Goal: Task Accomplishment & Management: Manage account settings

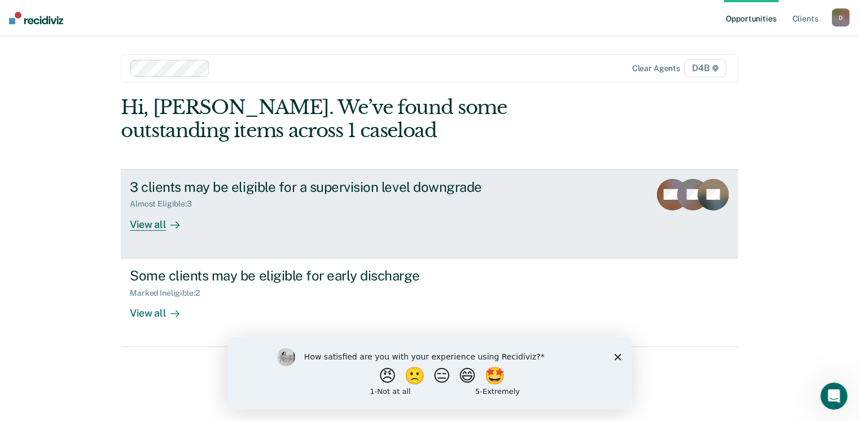
click at [151, 228] on div "View all" at bounding box center [161, 220] width 63 height 22
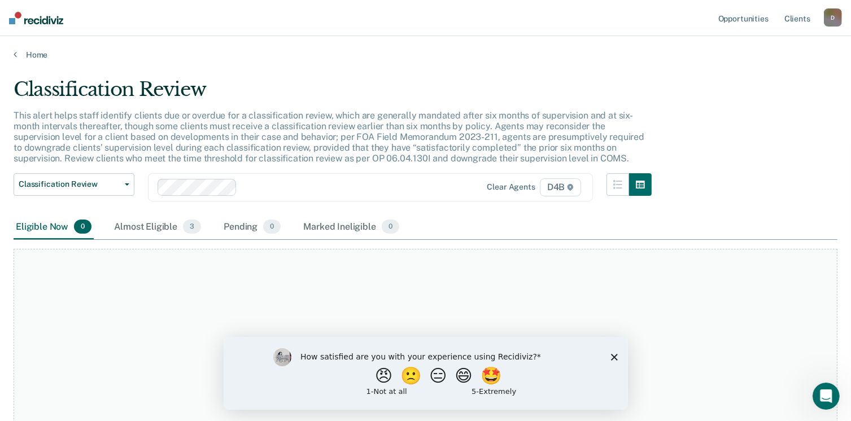
click at [613, 356] on icon "Close survey" at bounding box center [613, 357] width 7 height 7
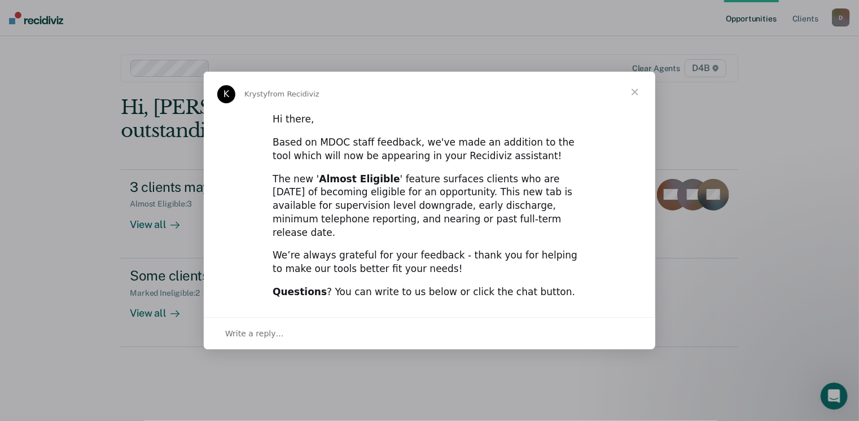
click at [631, 98] on span "Close" at bounding box center [635, 92] width 41 height 41
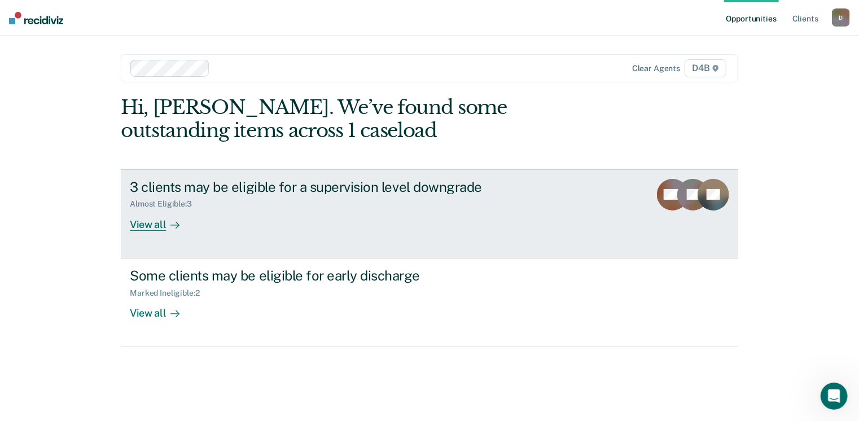
click at [162, 226] on div "View all" at bounding box center [161, 220] width 63 height 22
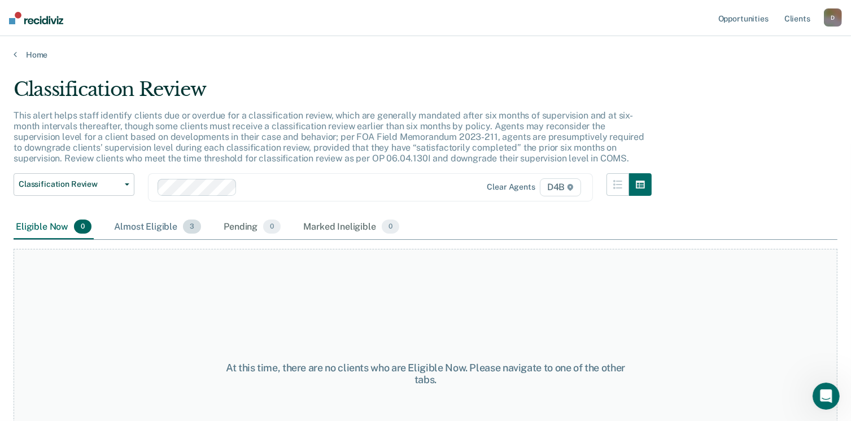
click at [161, 226] on div "Almost Eligible 3" at bounding box center [157, 227] width 91 height 25
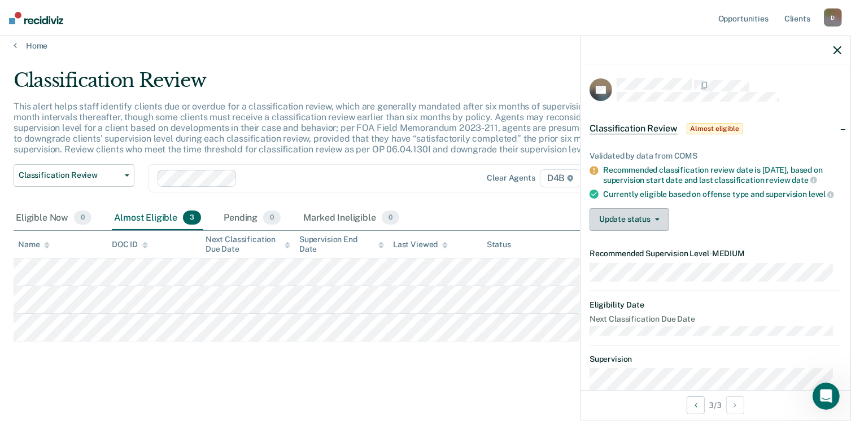
click at [648, 231] on button "Update status" at bounding box center [630, 219] width 80 height 23
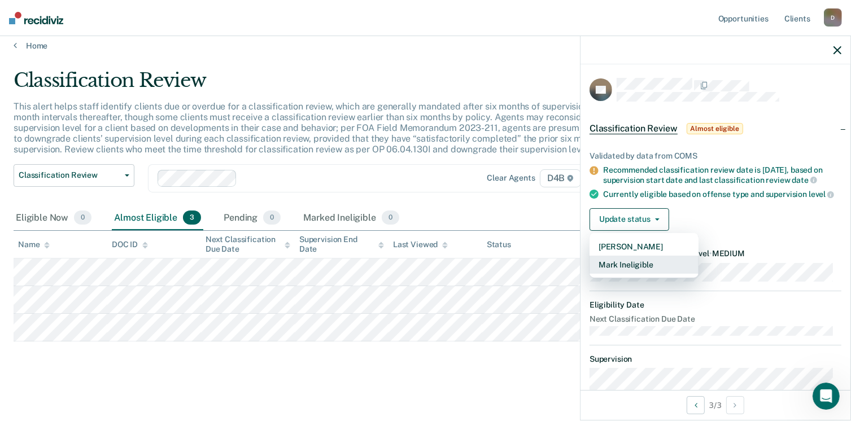
click at [639, 274] on button "Mark Ineligible" at bounding box center [644, 265] width 109 height 18
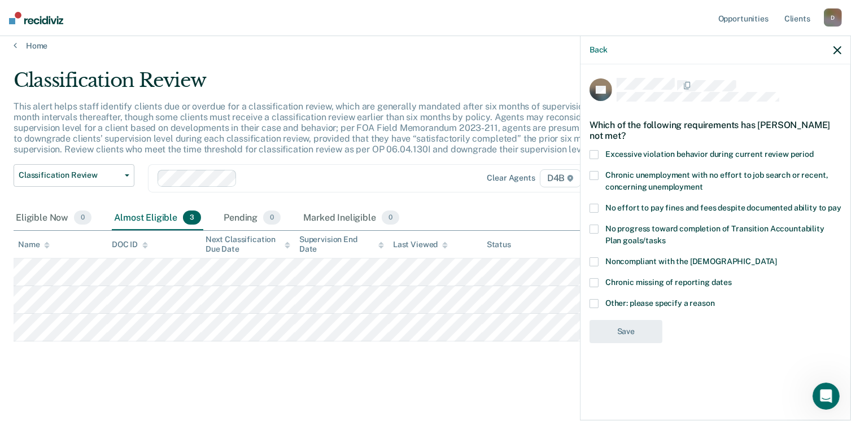
click at [596, 299] on span at bounding box center [594, 303] width 9 height 9
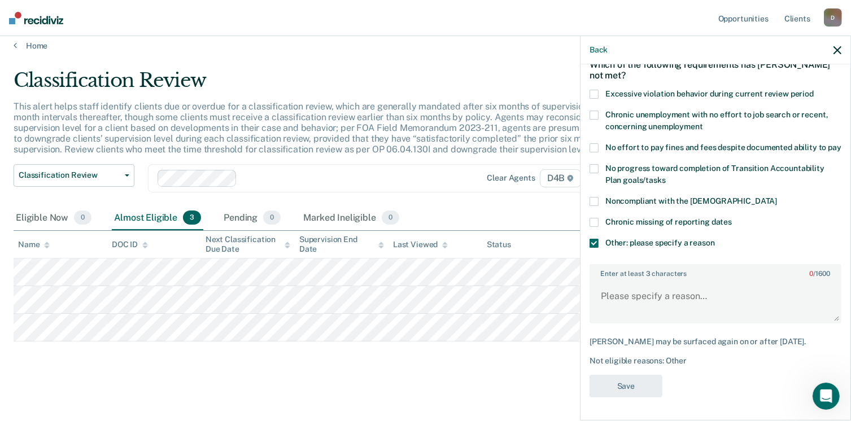
scroll to position [69, 0]
click at [605, 276] on label "Enter at least 3 characters 0 / 1600" at bounding box center [716, 271] width 250 height 12
click at [605, 281] on textarea "Enter at least 3 characters 0 / 1600" at bounding box center [716, 302] width 250 height 42
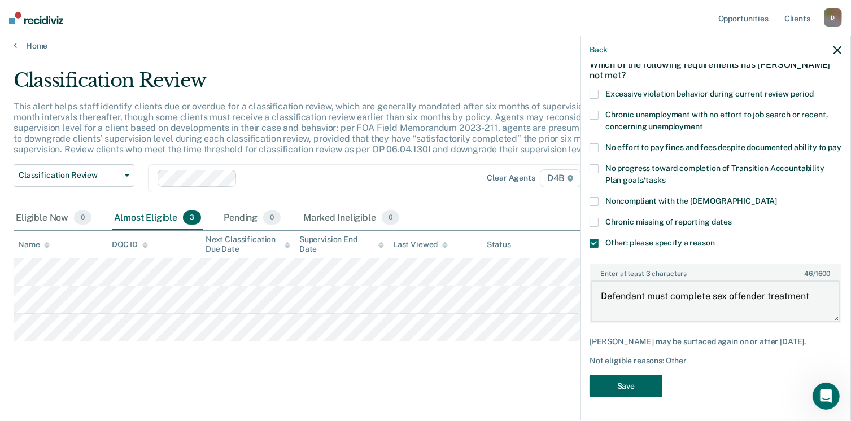
type textarea "Defendant must complete sex offender treatment"
click at [623, 389] on button "Save" at bounding box center [626, 386] width 73 height 23
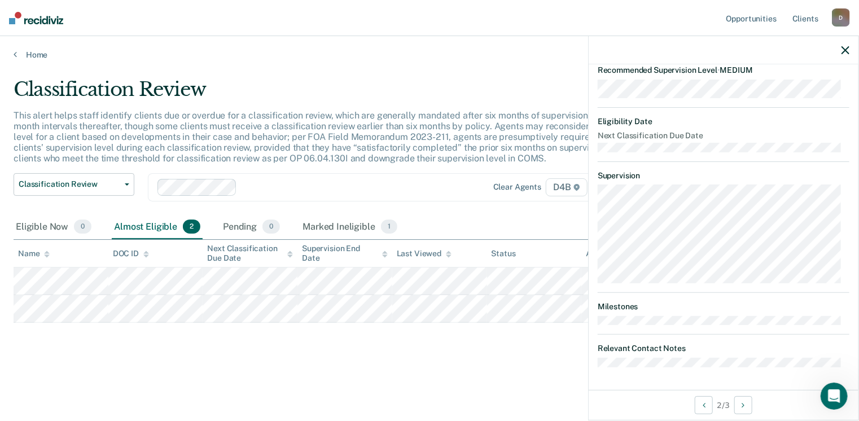
scroll to position [20, 0]
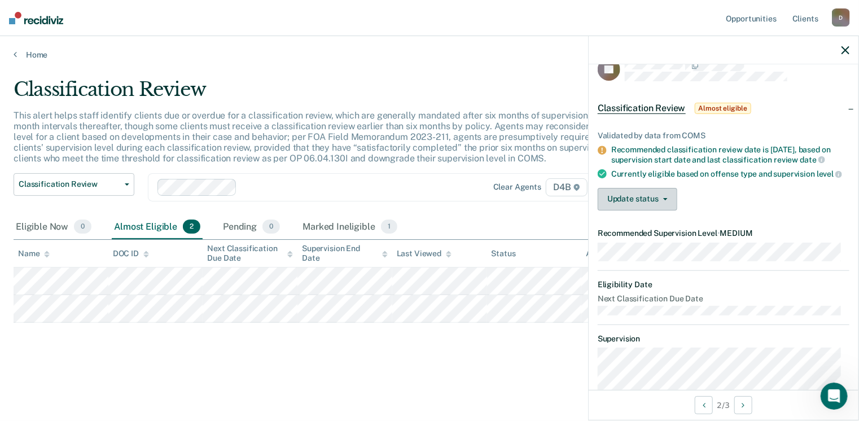
click at [623, 206] on button "Update status" at bounding box center [638, 199] width 80 height 23
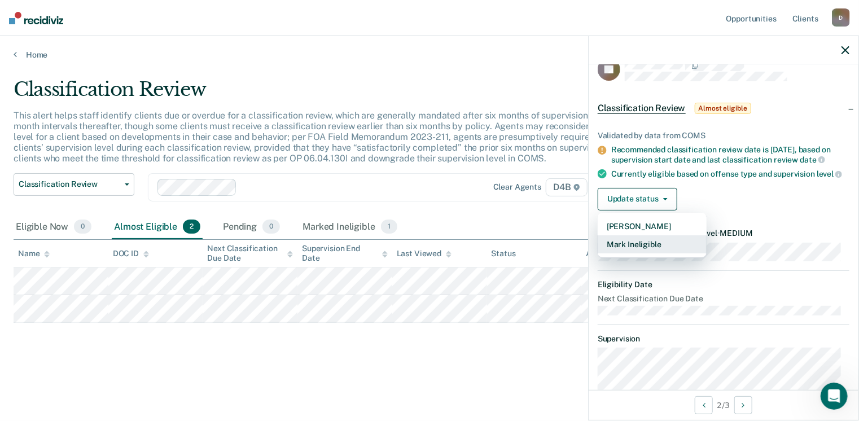
click at [630, 251] on button "Mark Ineligible" at bounding box center [652, 244] width 109 height 18
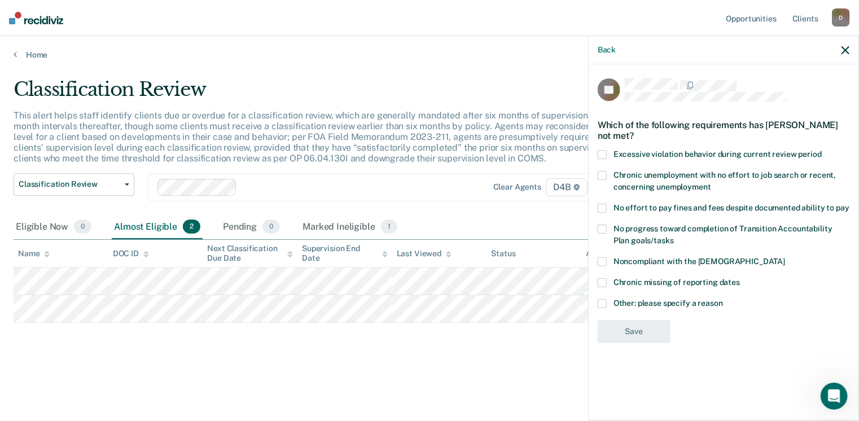
click at [601, 303] on span at bounding box center [602, 303] width 9 height 9
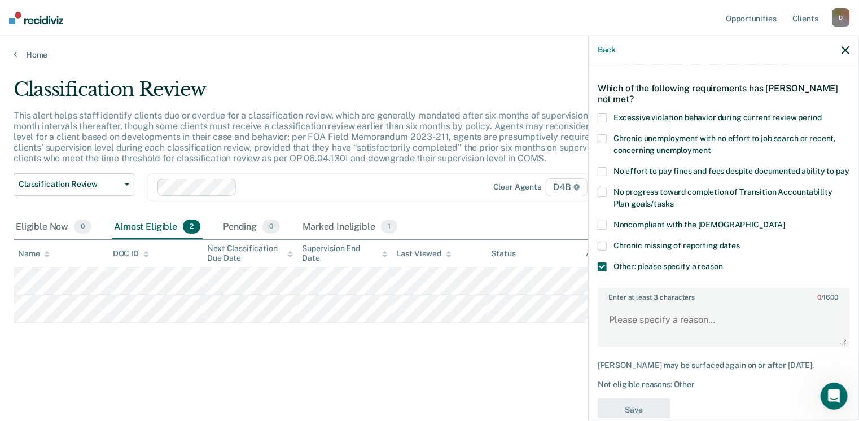
scroll to position [69, 0]
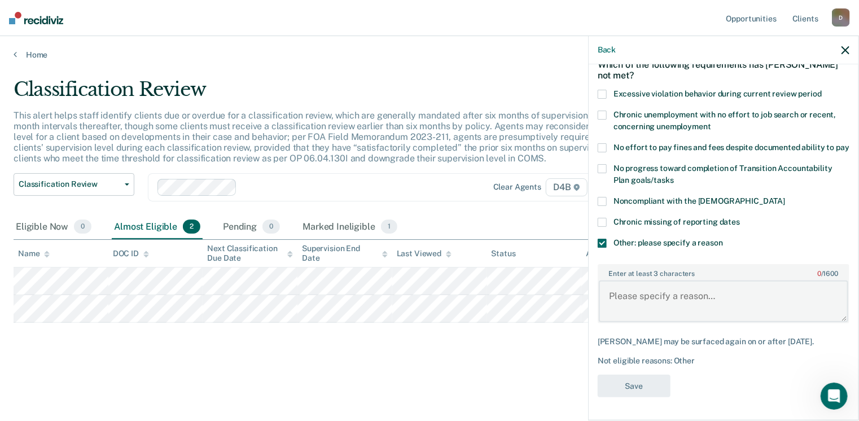
click at [621, 295] on textarea "Enter at least 3 characters 0 / 1600" at bounding box center [724, 302] width 250 height 42
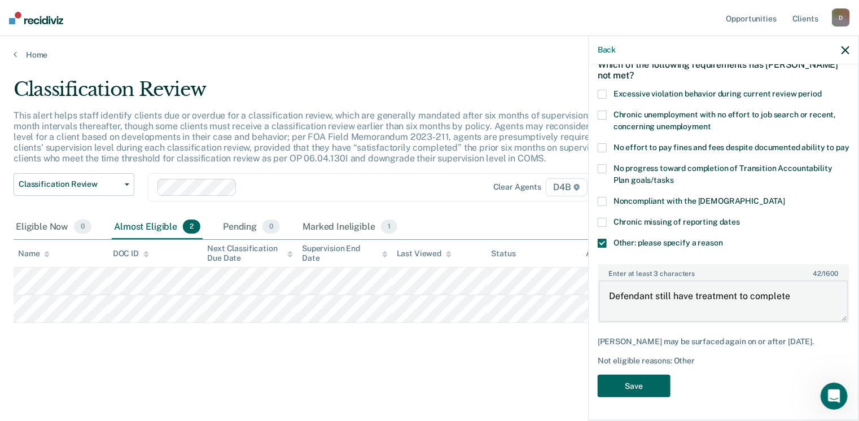
type textarea "Defendant still have treatment to complete"
click at [633, 382] on button "Save" at bounding box center [634, 386] width 73 height 23
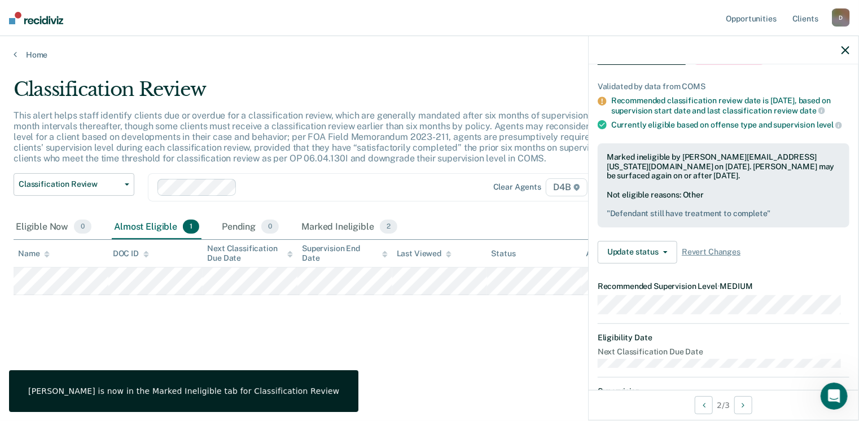
click at [843, 55] on div at bounding box center [724, 50] width 270 height 28
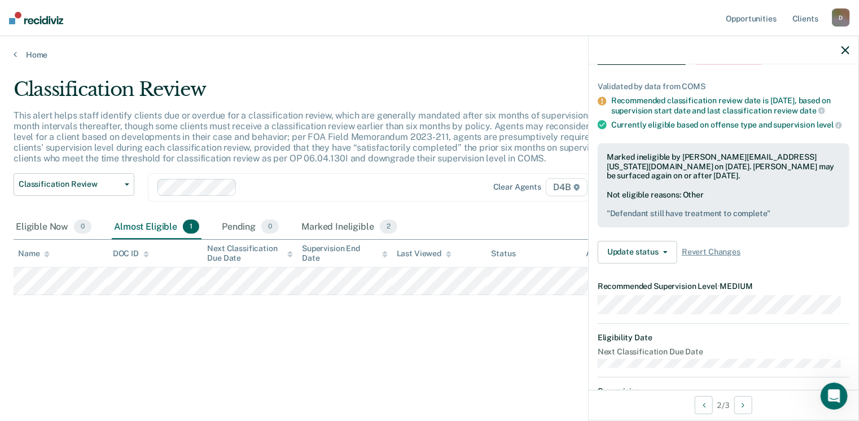
click at [843, 51] on icon "button" at bounding box center [846, 50] width 8 height 8
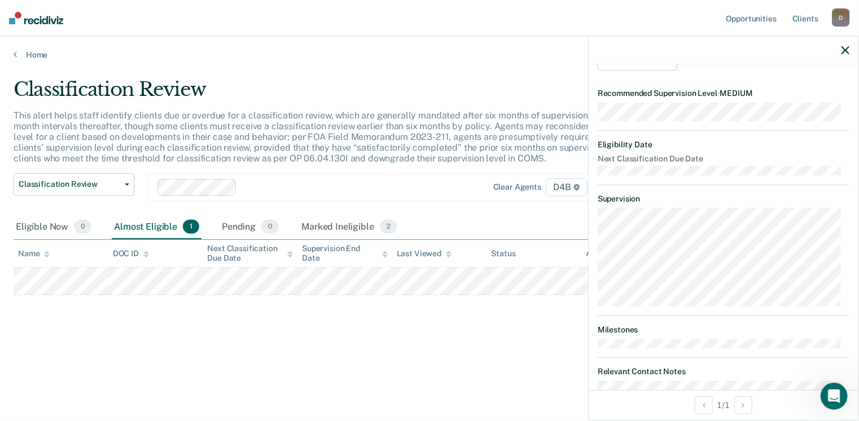
scroll to position [133, 0]
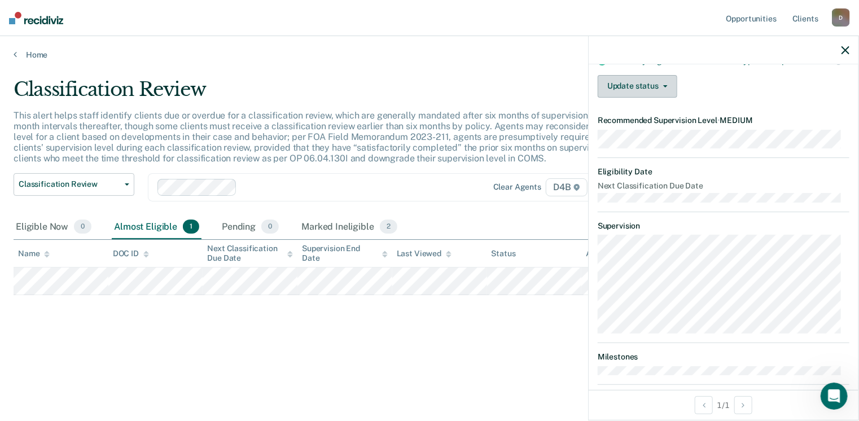
click at [645, 95] on button "Update status" at bounding box center [638, 86] width 80 height 23
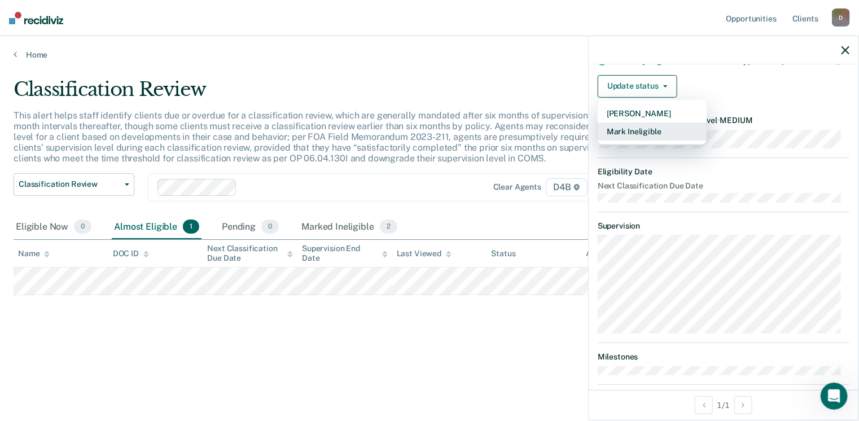
click at [657, 140] on button "Mark Ineligible" at bounding box center [652, 132] width 109 height 18
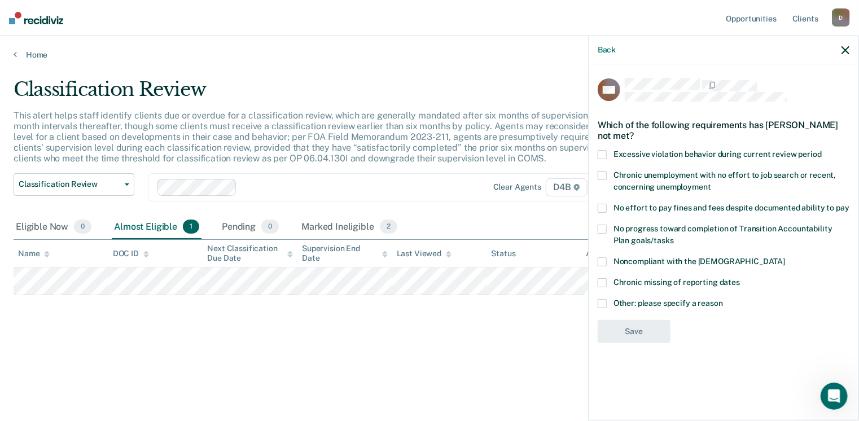
click at [600, 308] on label "Other: please specify a reason" at bounding box center [724, 305] width 252 height 12
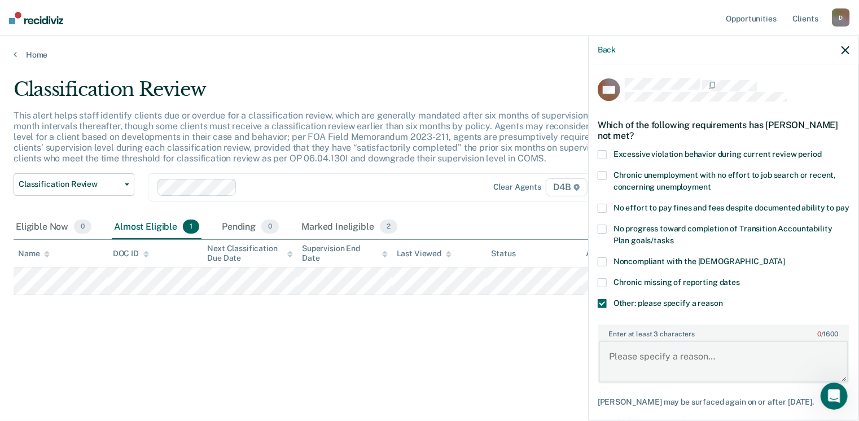
click at [621, 353] on textarea "Enter at least 3 characters 0 / 1600" at bounding box center [724, 362] width 250 height 42
click at [657, 366] on textarea "Defendant s till attending sex offender treatment" at bounding box center [724, 362] width 250 height 42
click at [664, 367] on textarea "Defendant s till attending sex offender treatment" at bounding box center [724, 362] width 250 height 42
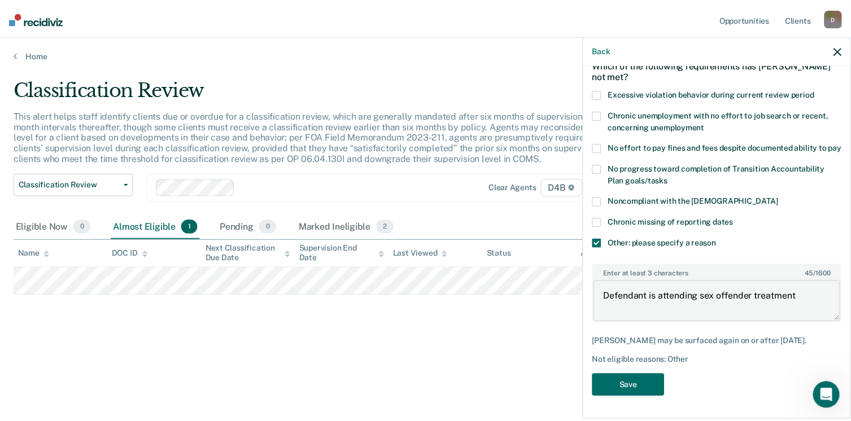
scroll to position [79, 0]
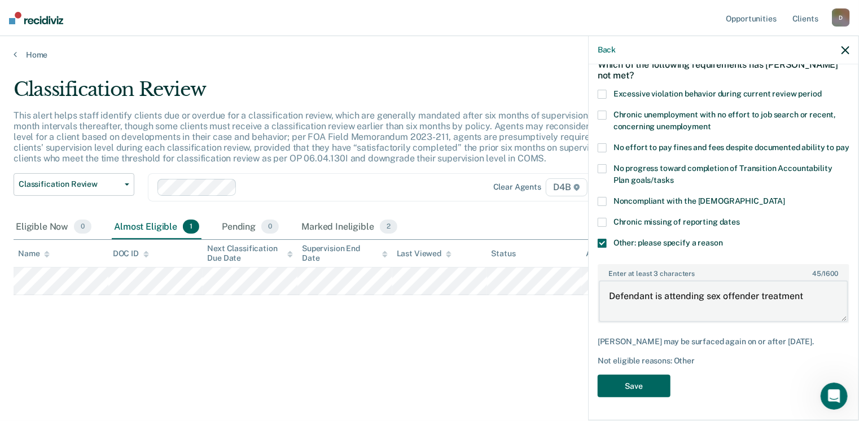
type textarea "Defendant is attending sex offender treatment"
click at [638, 383] on button "Save" at bounding box center [634, 386] width 73 height 23
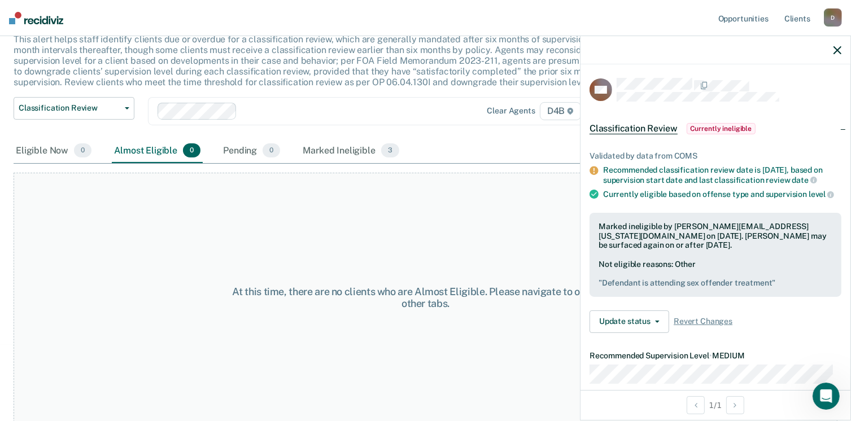
scroll to position [0, 0]
click at [636, 332] on button "Update status" at bounding box center [630, 322] width 80 height 23
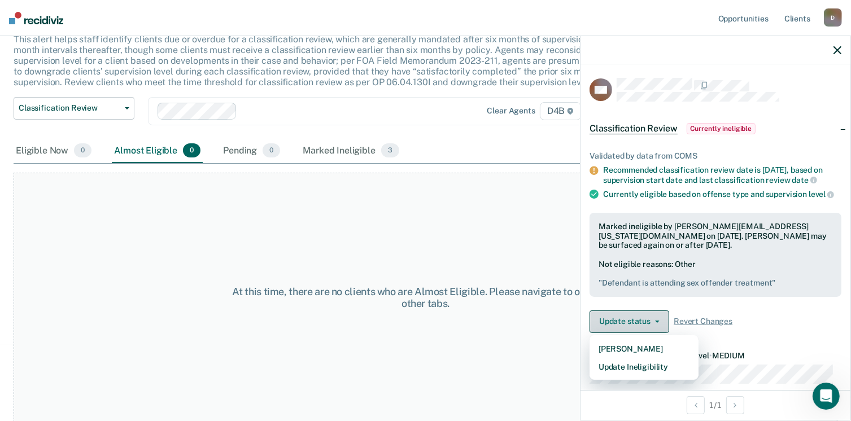
click at [636, 332] on button "Update status" at bounding box center [630, 322] width 80 height 23
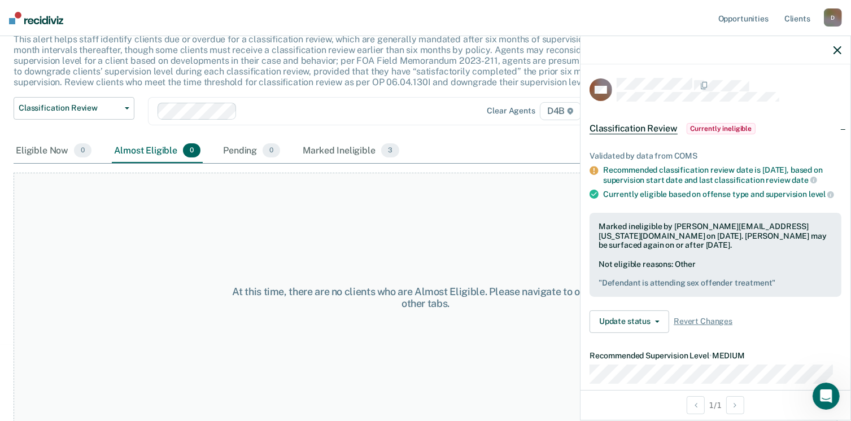
click at [830, 47] on div at bounding box center [716, 50] width 270 height 28
click at [837, 55] on div at bounding box center [716, 50] width 270 height 28
click at [837, 46] on button "button" at bounding box center [838, 50] width 8 height 10
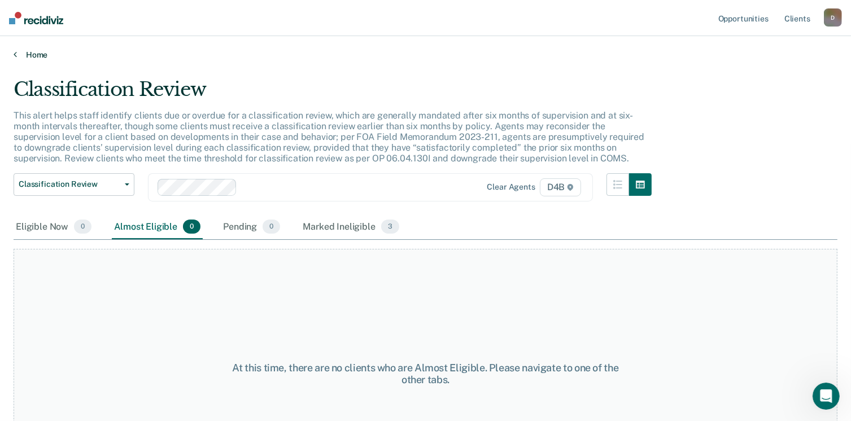
click at [37, 50] on link "Home" at bounding box center [426, 55] width 824 height 10
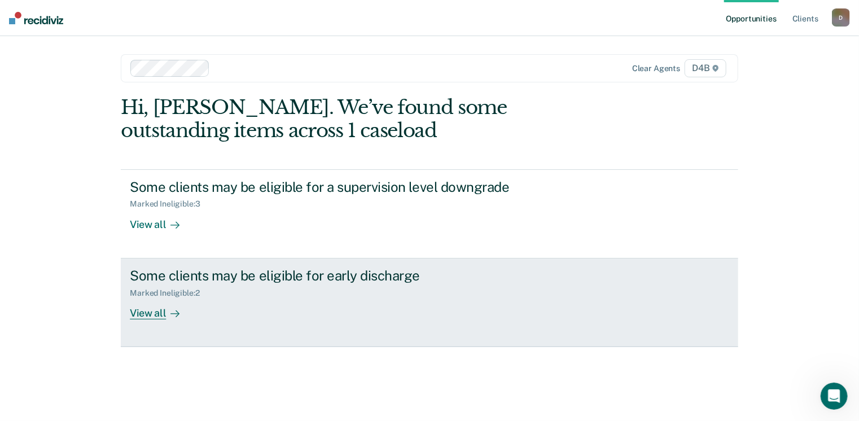
click at [142, 308] on div "View all" at bounding box center [161, 309] width 63 height 22
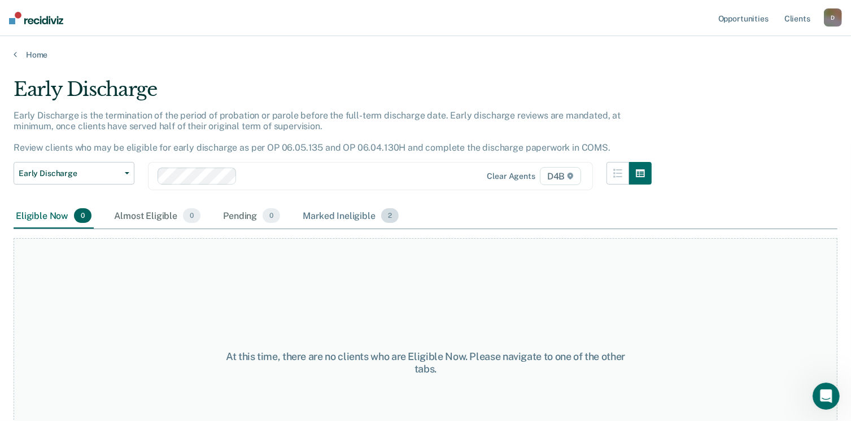
click at [324, 213] on div "Marked Ineligible 2" at bounding box center [350, 216] width 101 height 25
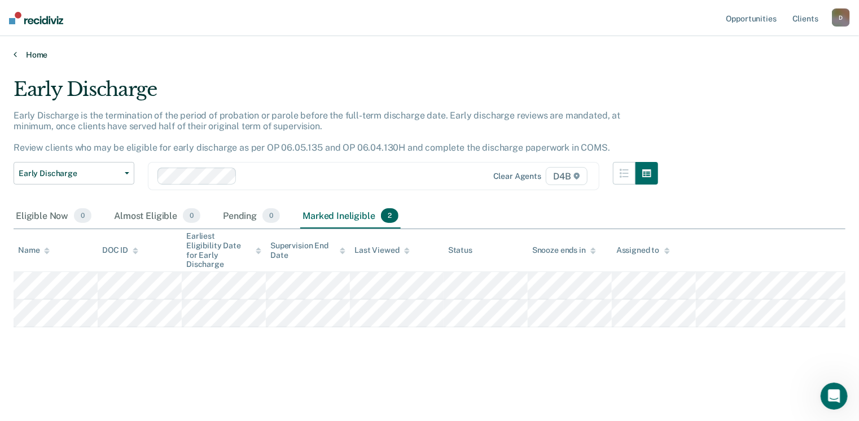
click at [39, 55] on link "Home" at bounding box center [430, 55] width 832 height 10
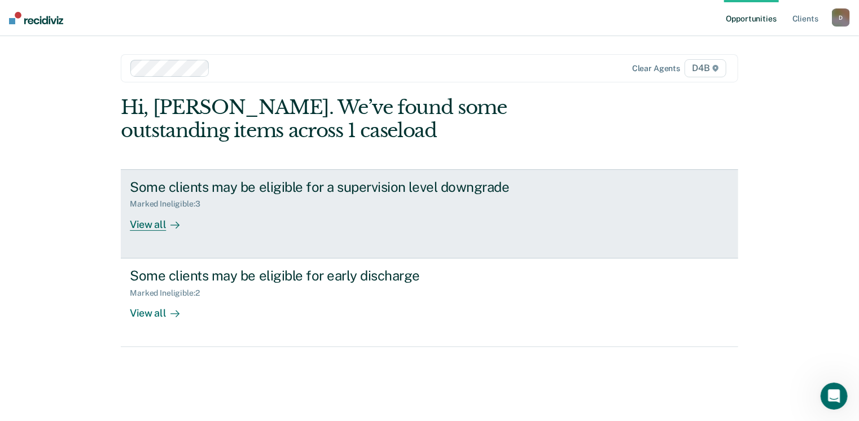
click at [158, 226] on div "View all" at bounding box center [161, 220] width 63 height 22
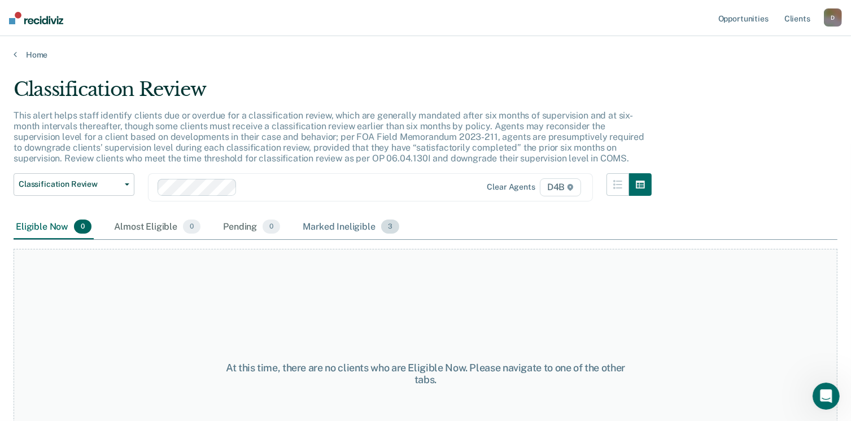
click at [306, 225] on div "Marked Ineligible 3" at bounding box center [350, 227] width 101 height 25
